Goal: Check status: Check status

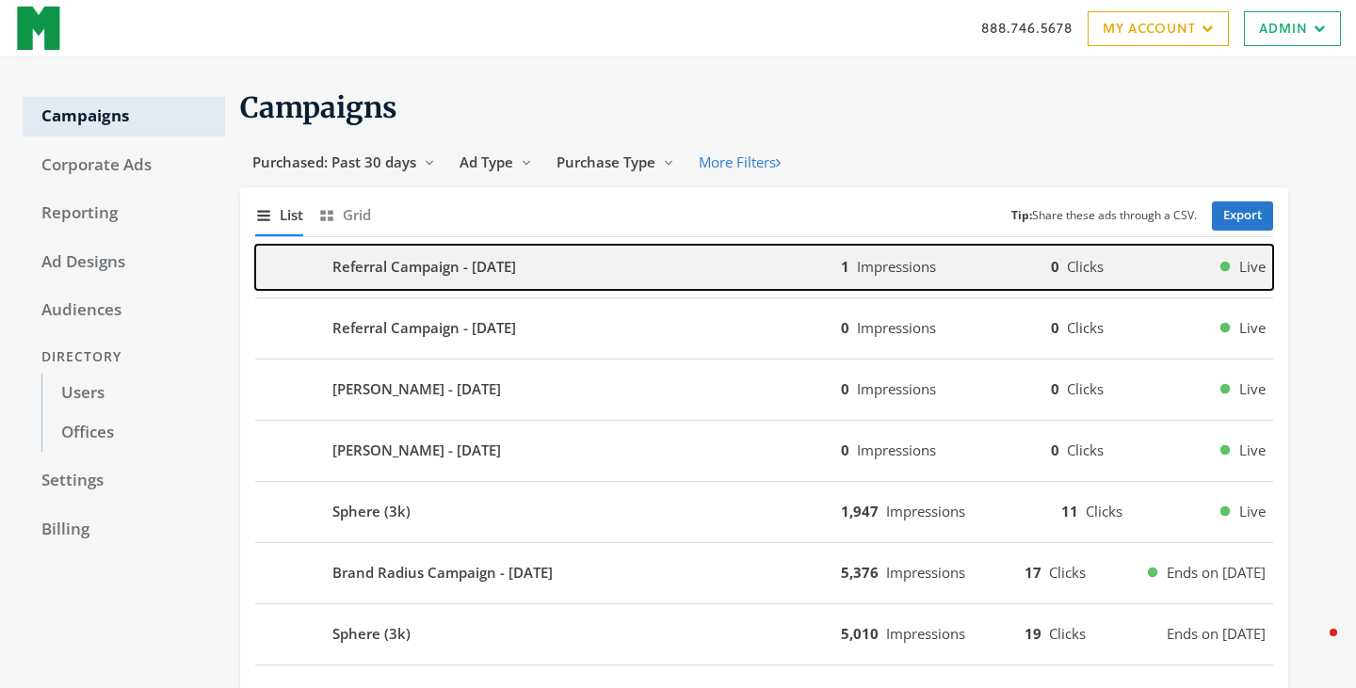
click at [573, 261] on div "Referral Campaign - 2025-08-28" at bounding box center [548, 267] width 586 height 45
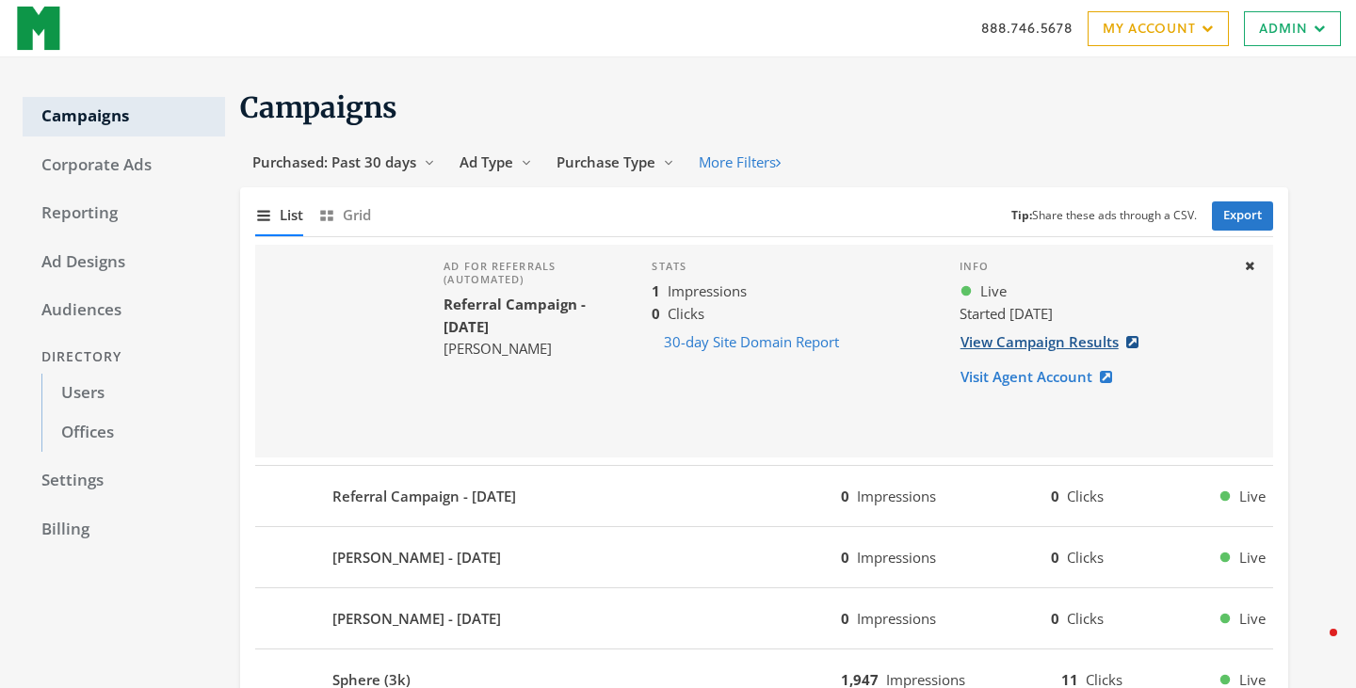
click at [1050, 338] on link "View Campaign Results" at bounding box center [1054, 342] width 191 height 35
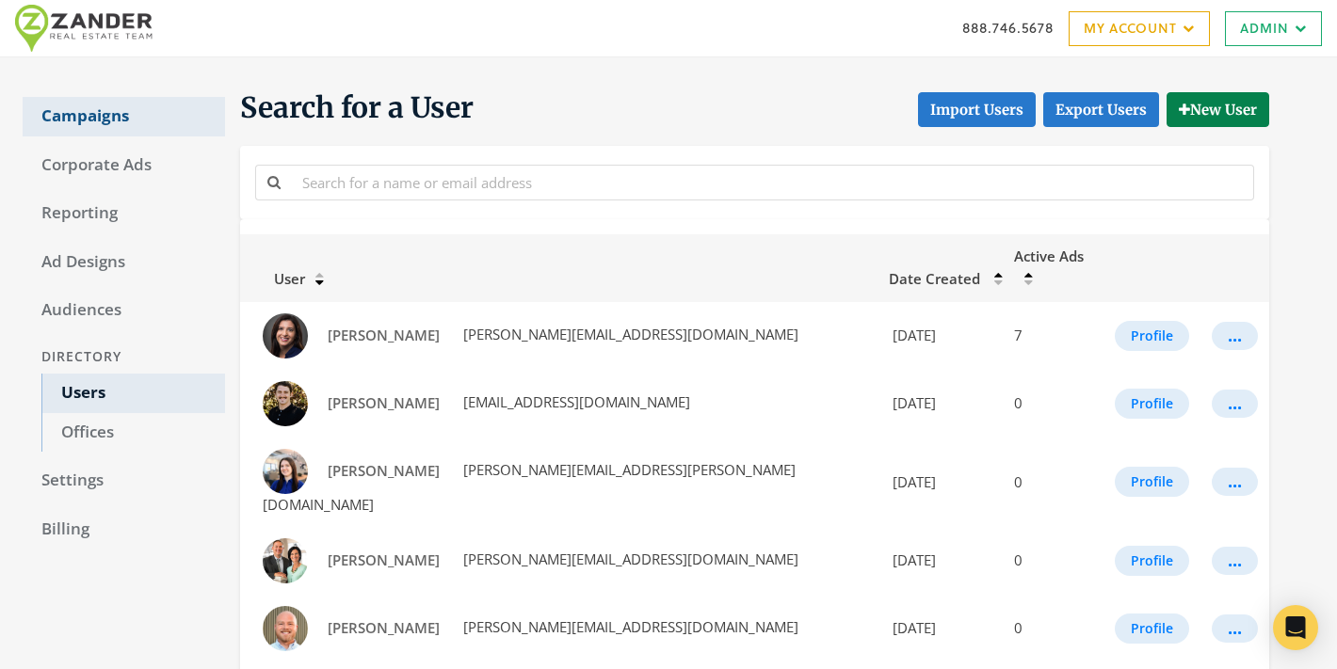
click at [114, 109] on link "Campaigns" at bounding box center [124, 117] width 202 height 40
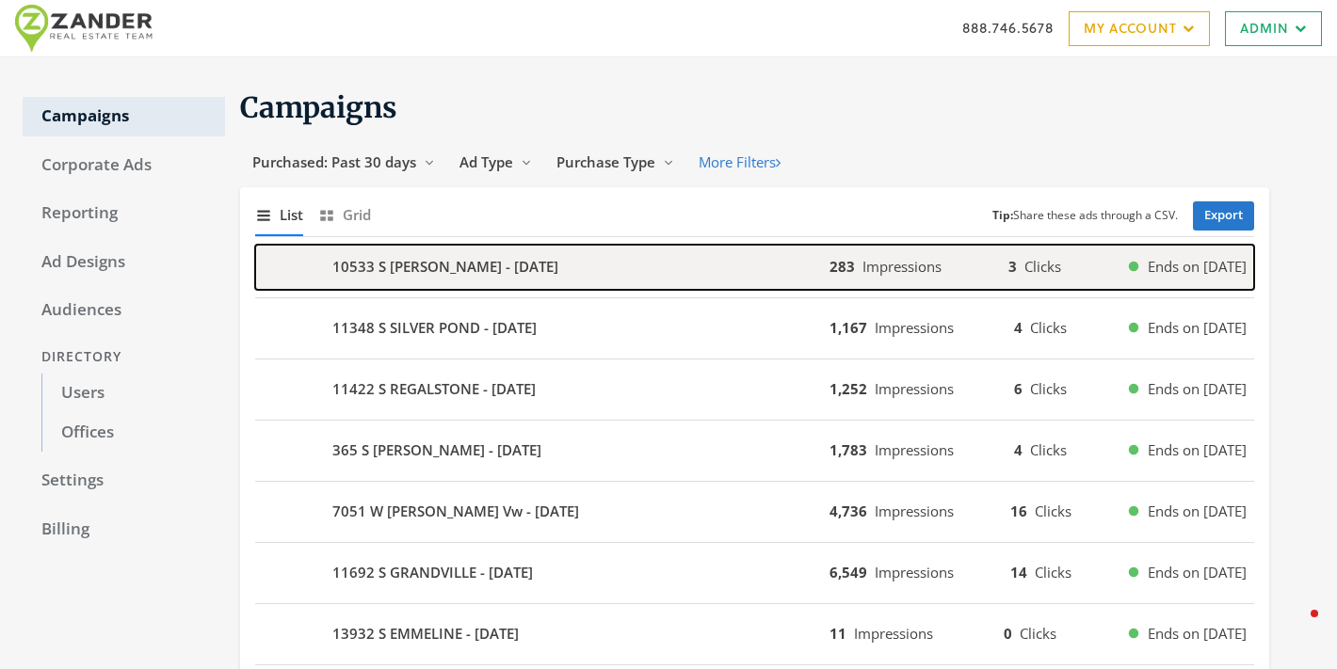
click at [490, 273] on b "10533 S STURGEON - 2025-08-28" at bounding box center [445, 267] width 226 height 22
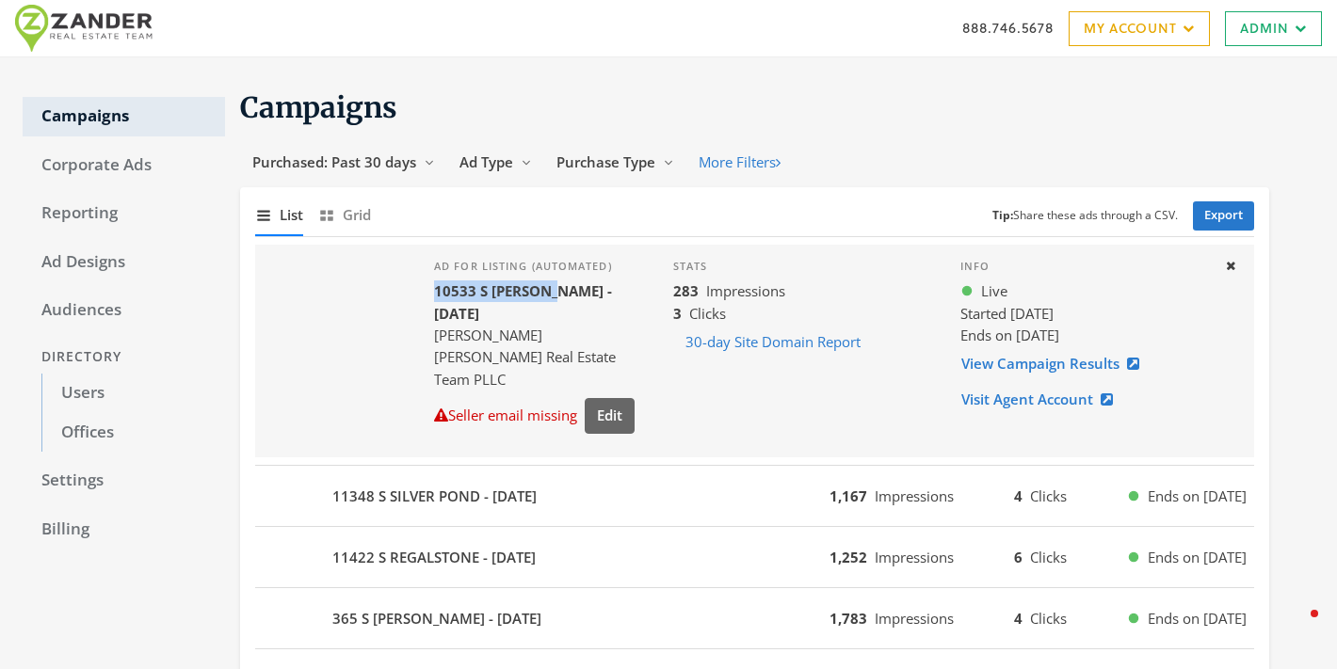
drag, startPoint x: 568, startPoint y: 297, endPoint x: 435, endPoint y: 293, distance: 132.8
click at [435, 293] on b "10533 S STURGEON - 2025-08-28" at bounding box center [523, 301] width 178 height 40
copy b "10533 S STURGEON"
click at [1057, 357] on link "View Campaign Results" at bounding box center [1055, 363] width 191 height 35
